Goal: Communication & Community: Answer question/provide support

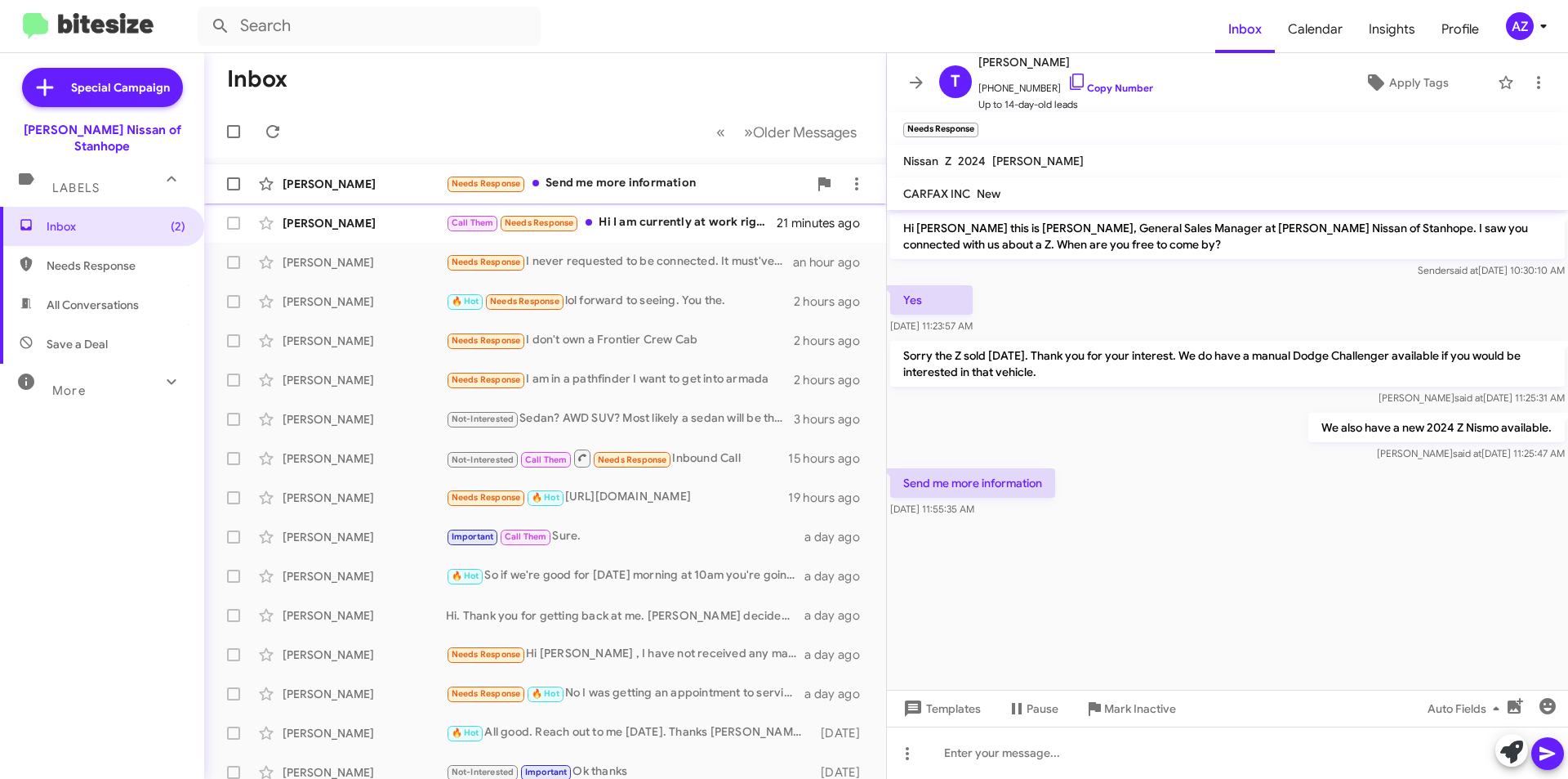
click at [373, 186] on div "[PERSON_NAME]" at bounding box center [365, 184] width 164 height 17
click at [675, 225] on div "Call Them Needs Response Hi I am currently at work right now. I can call later.…" at bounding box center [626, 222] width 362 height 19
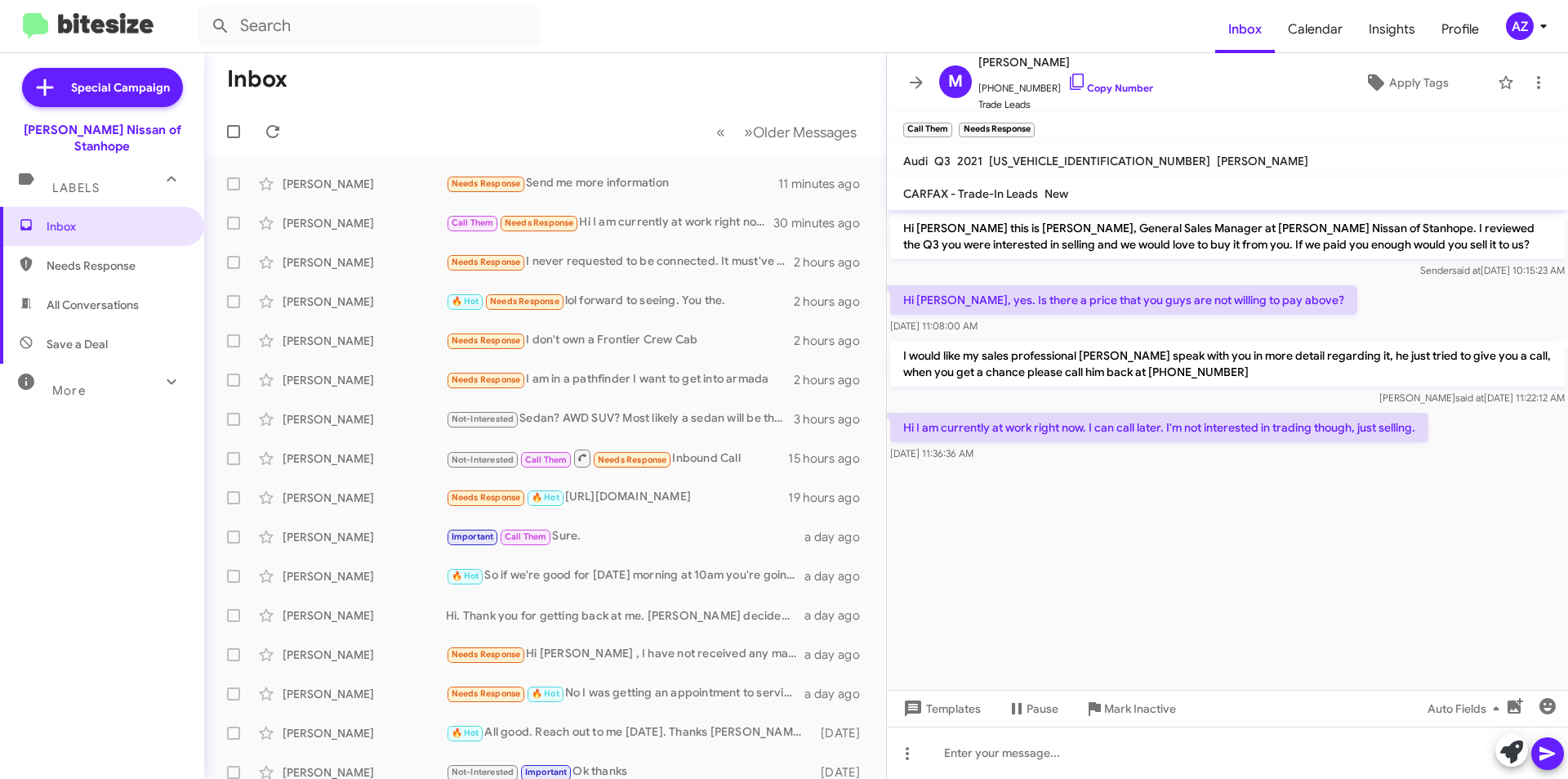
click at [138, 297] on span "All Conversations" at bounding box center [92, 305] width 92 height 17
type input "in:all-conversations"
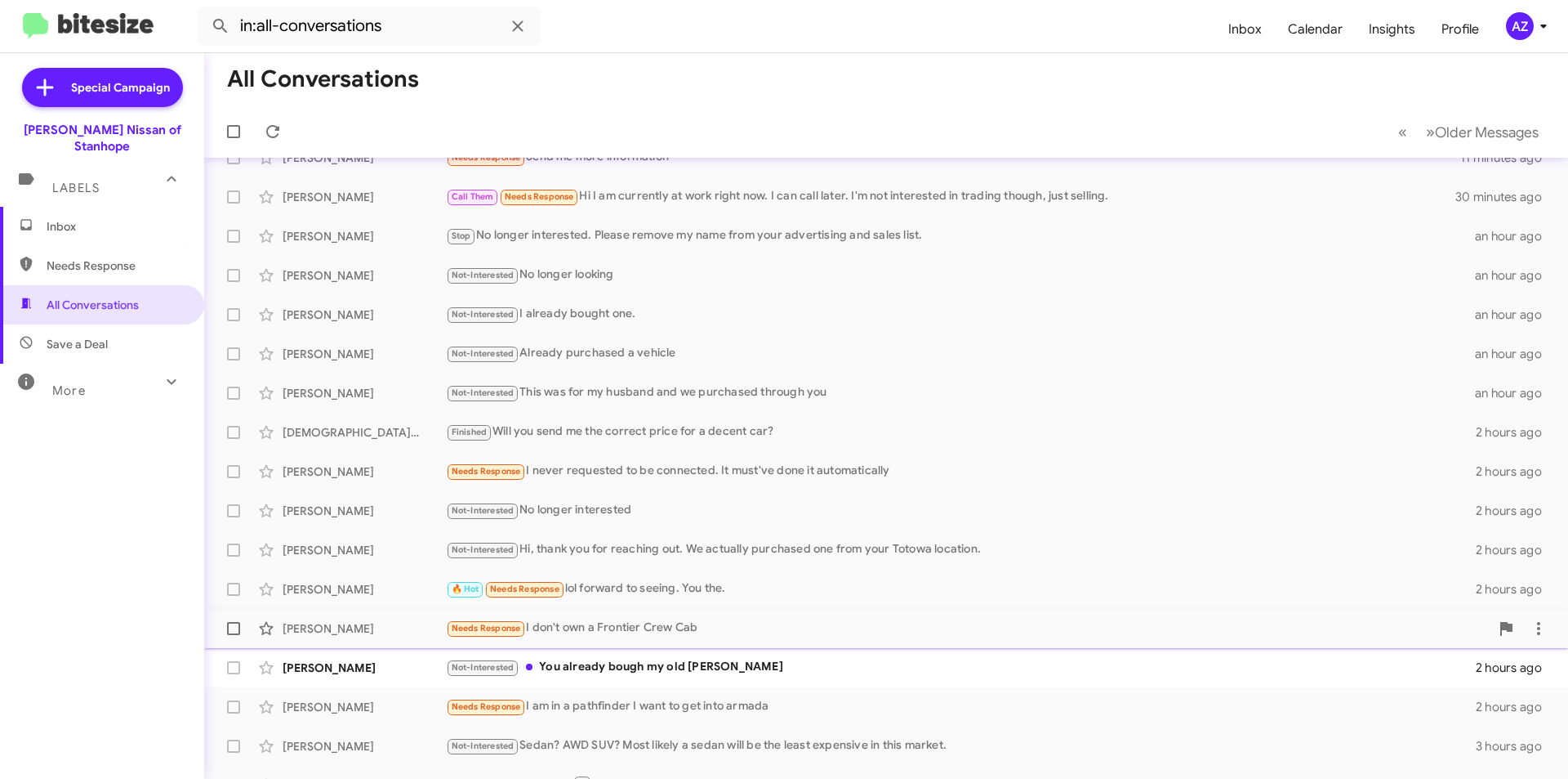
scroll to position [7, 0]
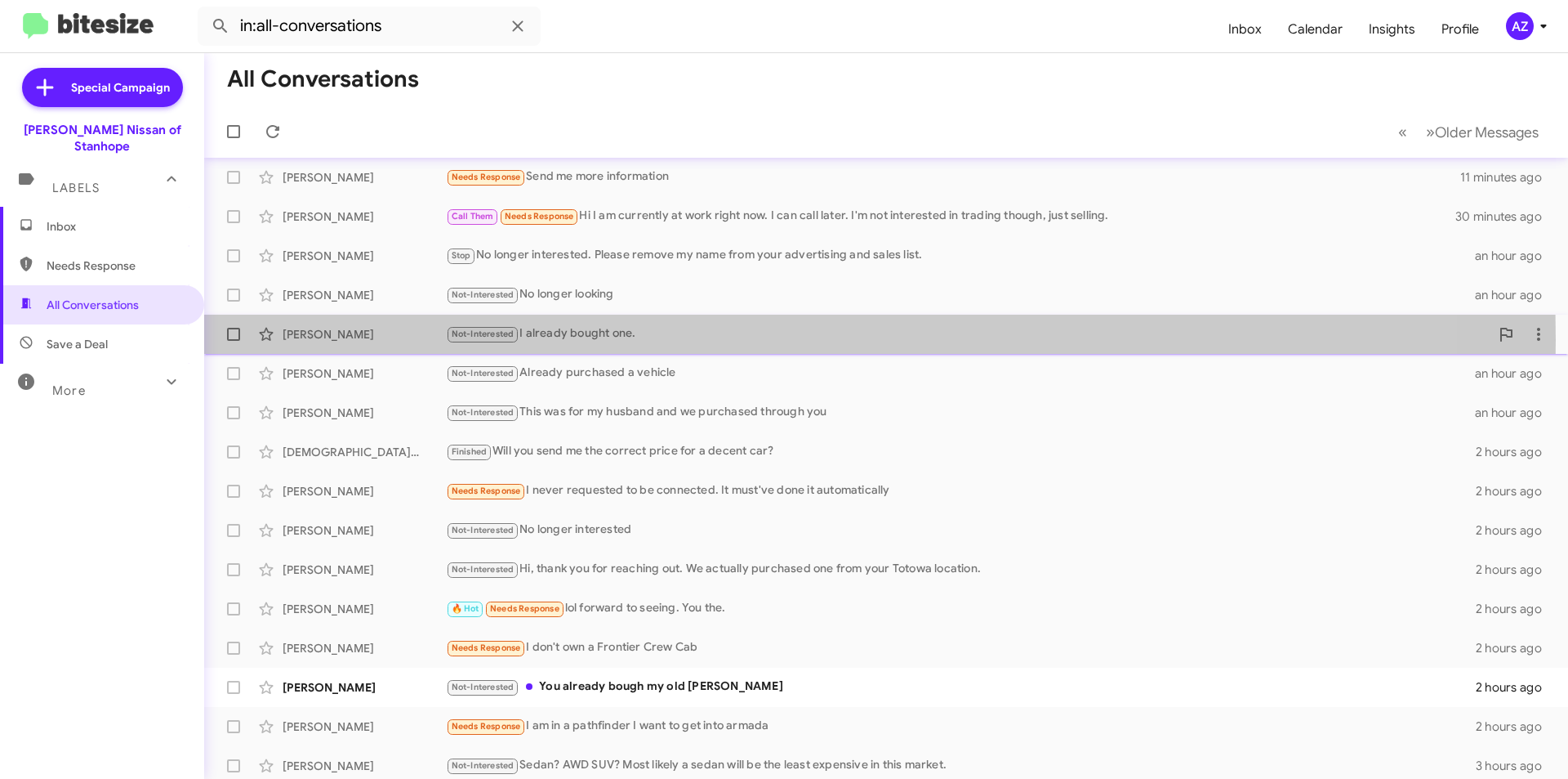
click at [365, 340] on div "[PERSON_NAME]" at bounding box center [365, 334] width 164 height 17
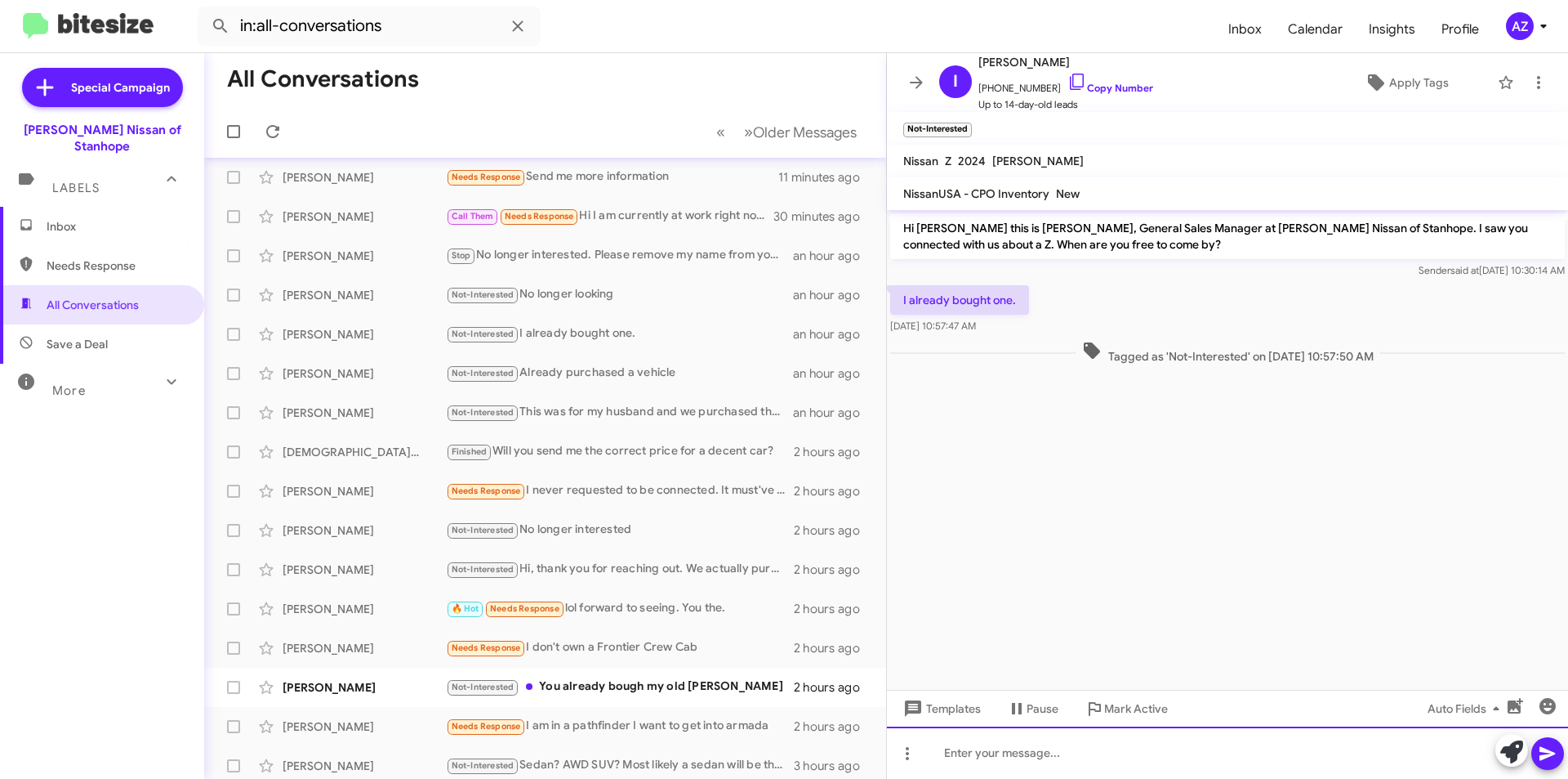
click at [976, 754] on div at bounding box center [1227, 752] width 681 height 52
